Goal: Find specific page/section: Find specific page/section

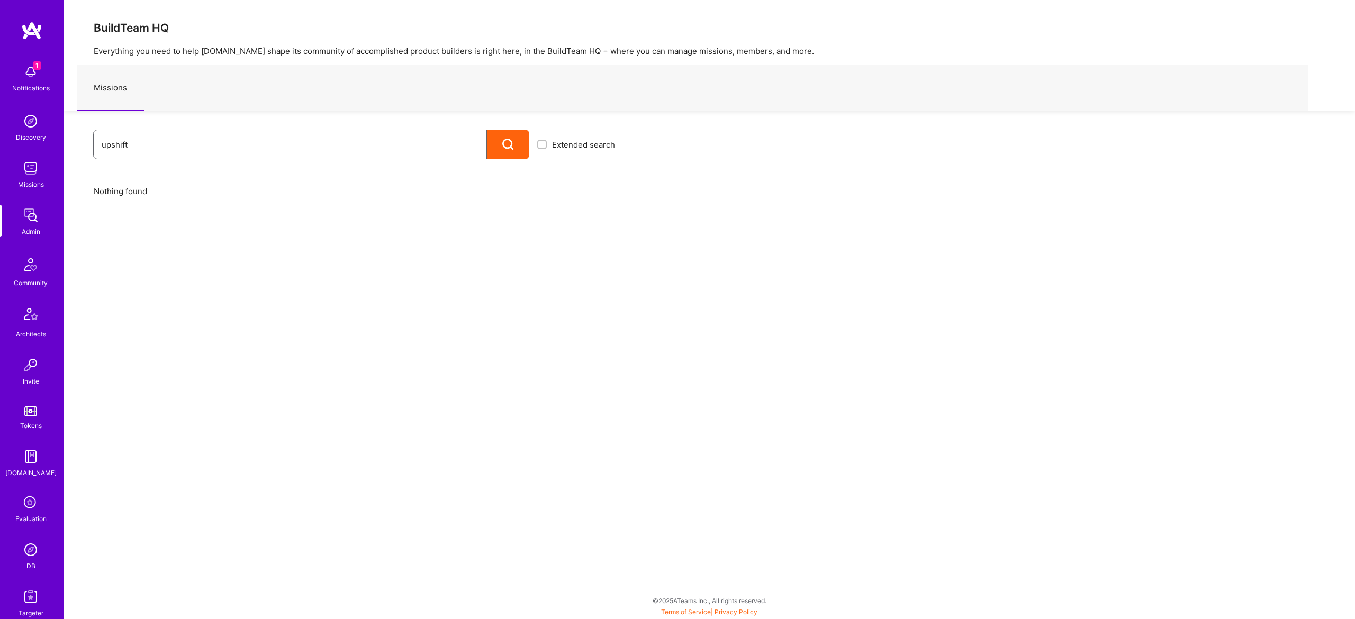
click at [273, 149] on input "upshift" at bounding box center [290, 144] width 377 height 27
paste input "U"
type input "Upshift"
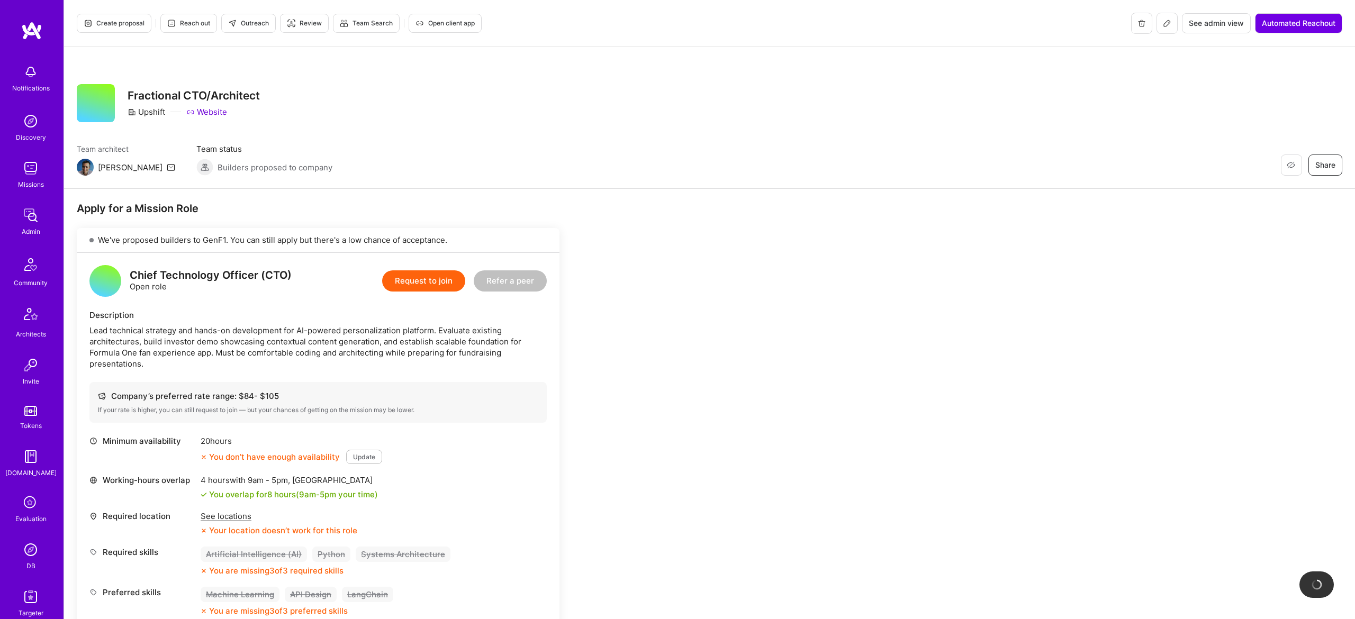
scroll to position [487, 0]
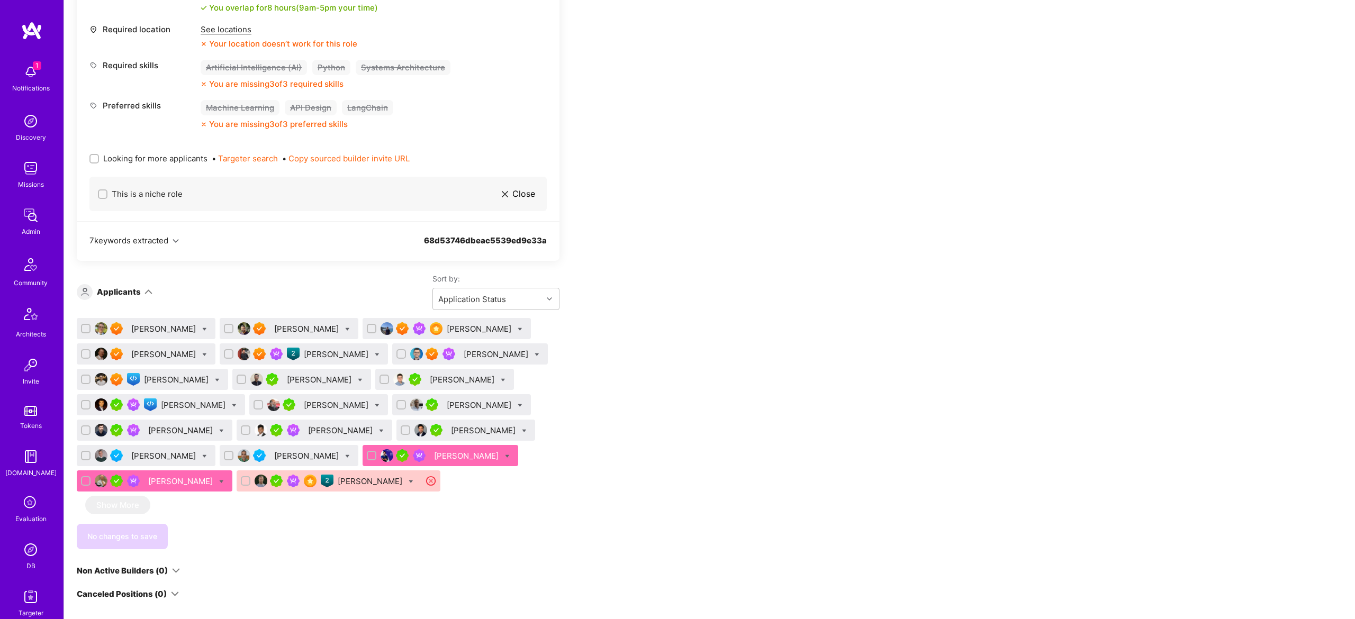
click at [357, 479] on div "[PERSON_NAME]" at bounding box center [371, 481] width 67 height 11
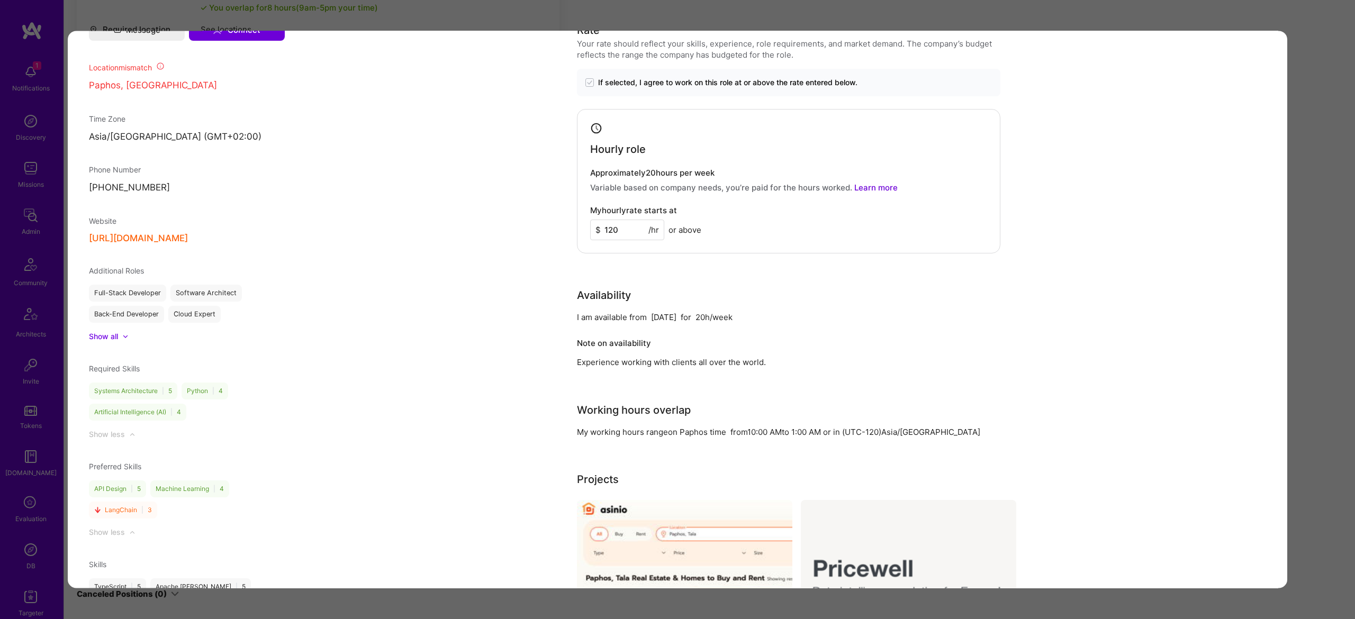
scroll to position [904, 0]
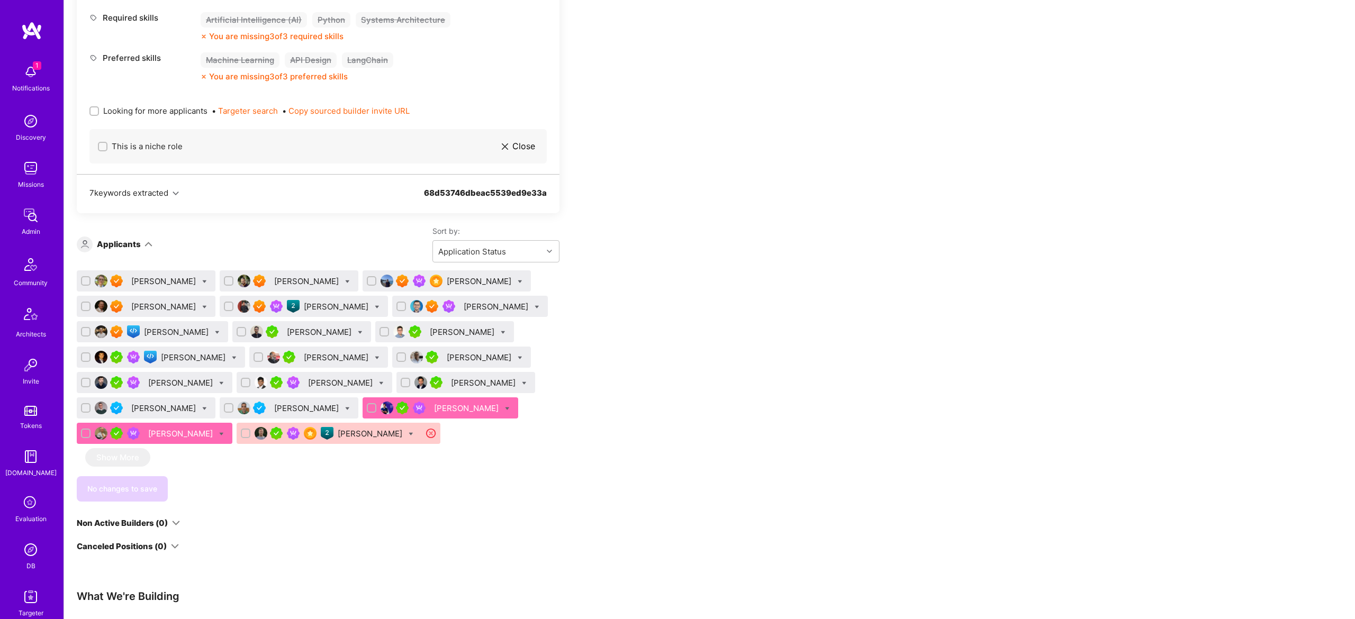
scroll to position [540, 0]
